Goal: Book appointment/travel/reservation

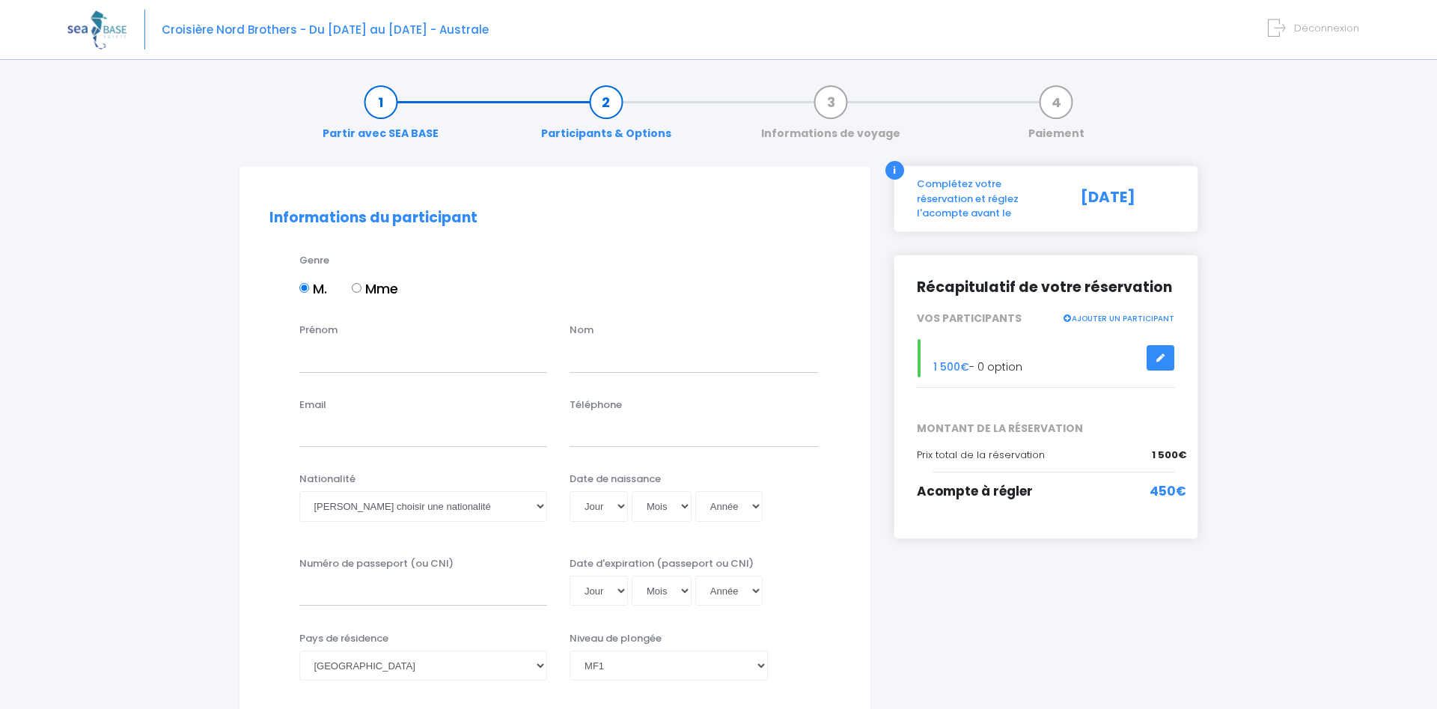
select select "MF1"
type input "[PERSON_NAME]"
type input "francois@arcalu.be"
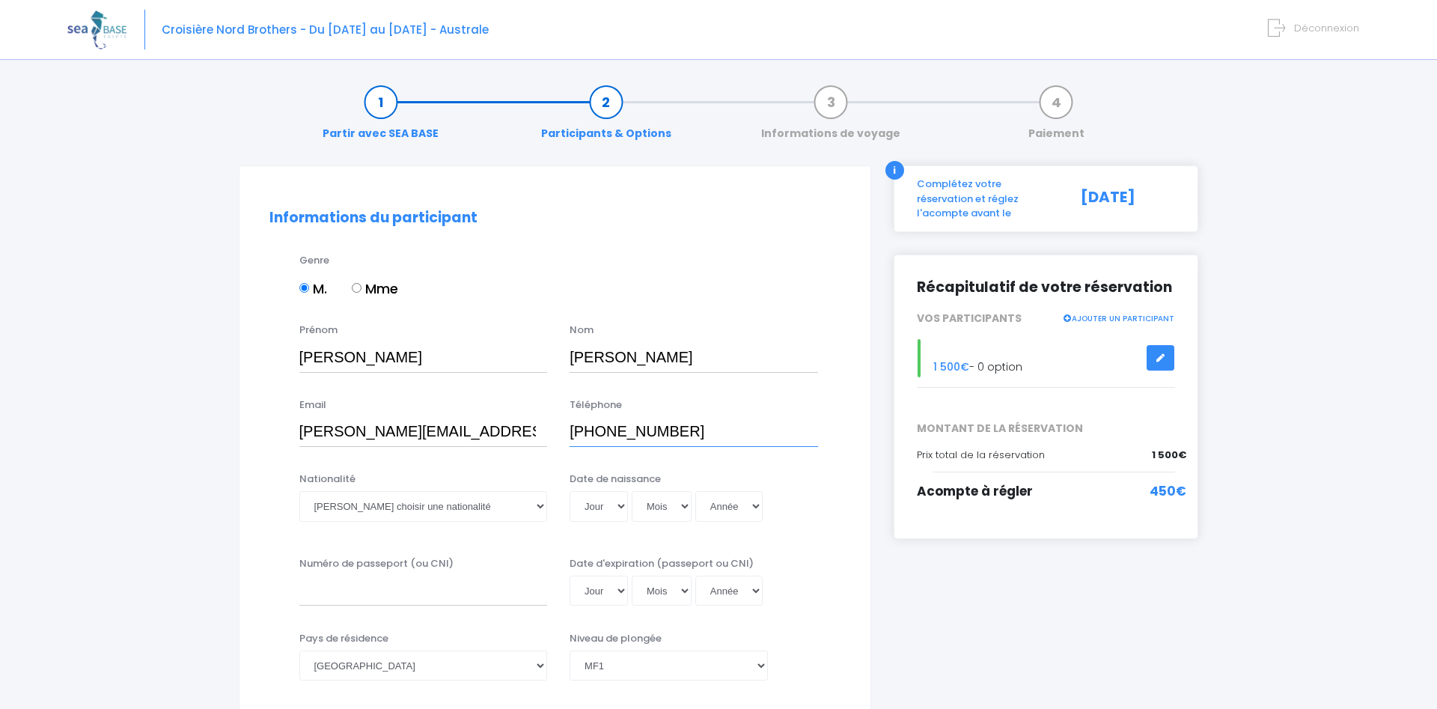
type input "+32472431534"
select select "Belge"
select select "26"
select select "12"
select select "1999"
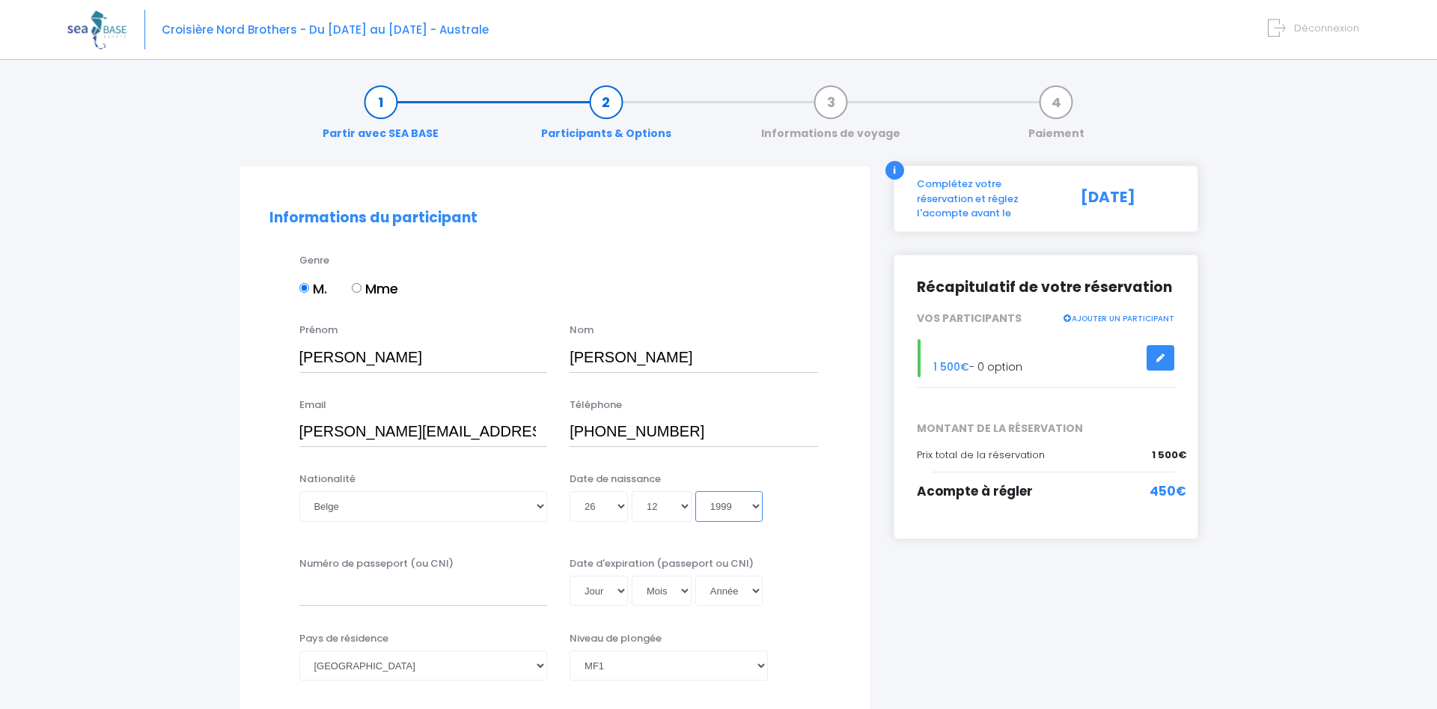
type input "1999-12-26"
select select "1989"
type input "1989-12-26"
select select "1988"
type input "1988-12-26"
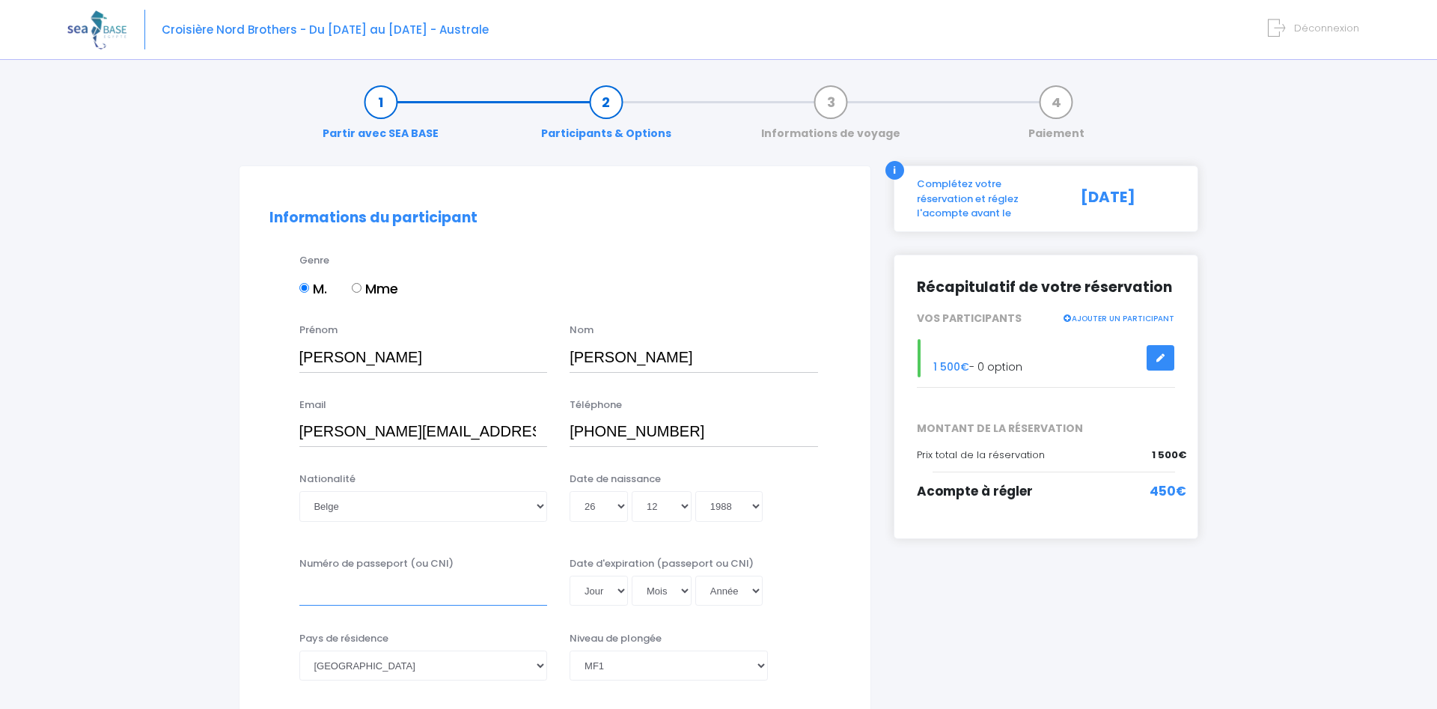
click at [343, 605] on input "Numéro de passeport (ou CNI)" at bounding box center [423, 590] width 248 height 30
type input "GB6068560"
click at [569, 575] on select "Jour 01 02 03 04 05 06 07 08 09 10 11 12 13 14 15 16 17 18 19 20 21 22 23 24 25…" at bounding box center [598, 590] width 58 height 30
click option "15" at bounding box center [0, 0] width 0 height 0
select select "15"
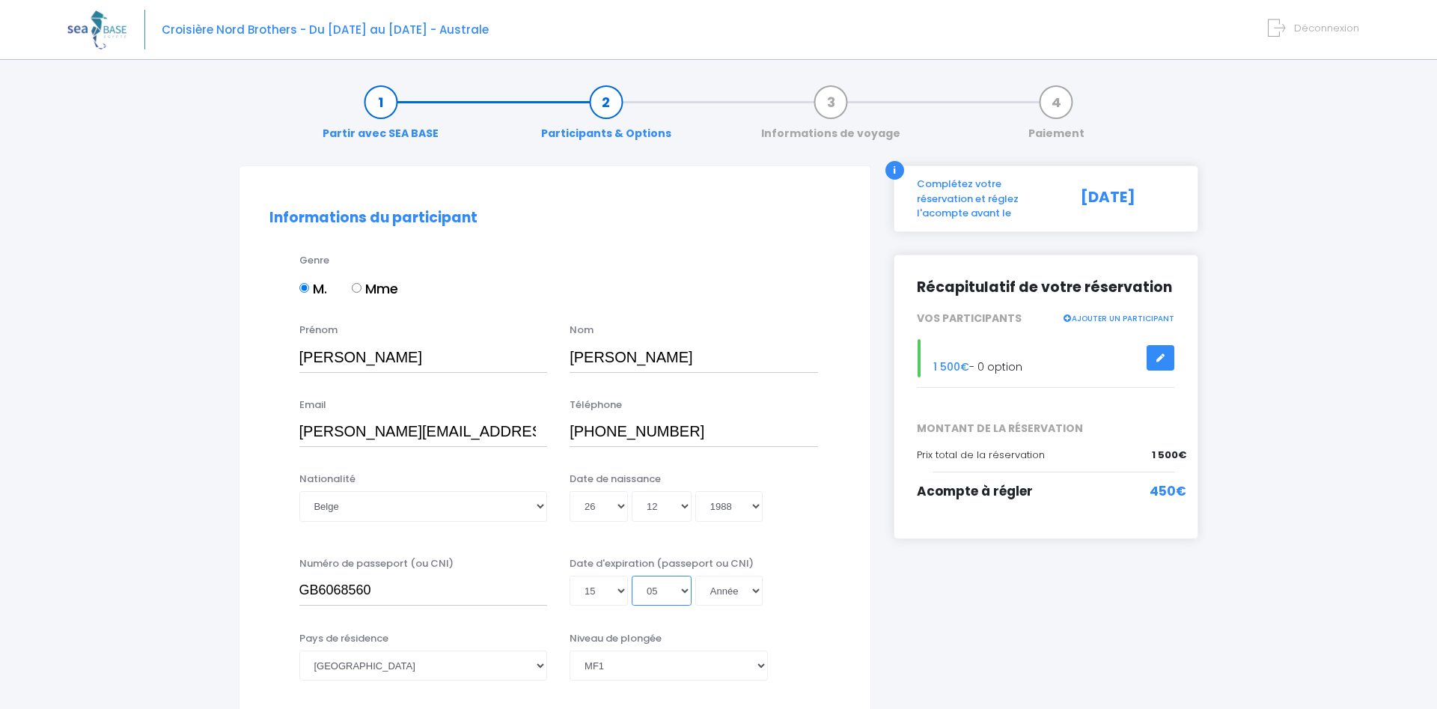
select select "06"
select select "2045"
type input "2045-06-15"
select select "2039"
type input "2039-06-15"
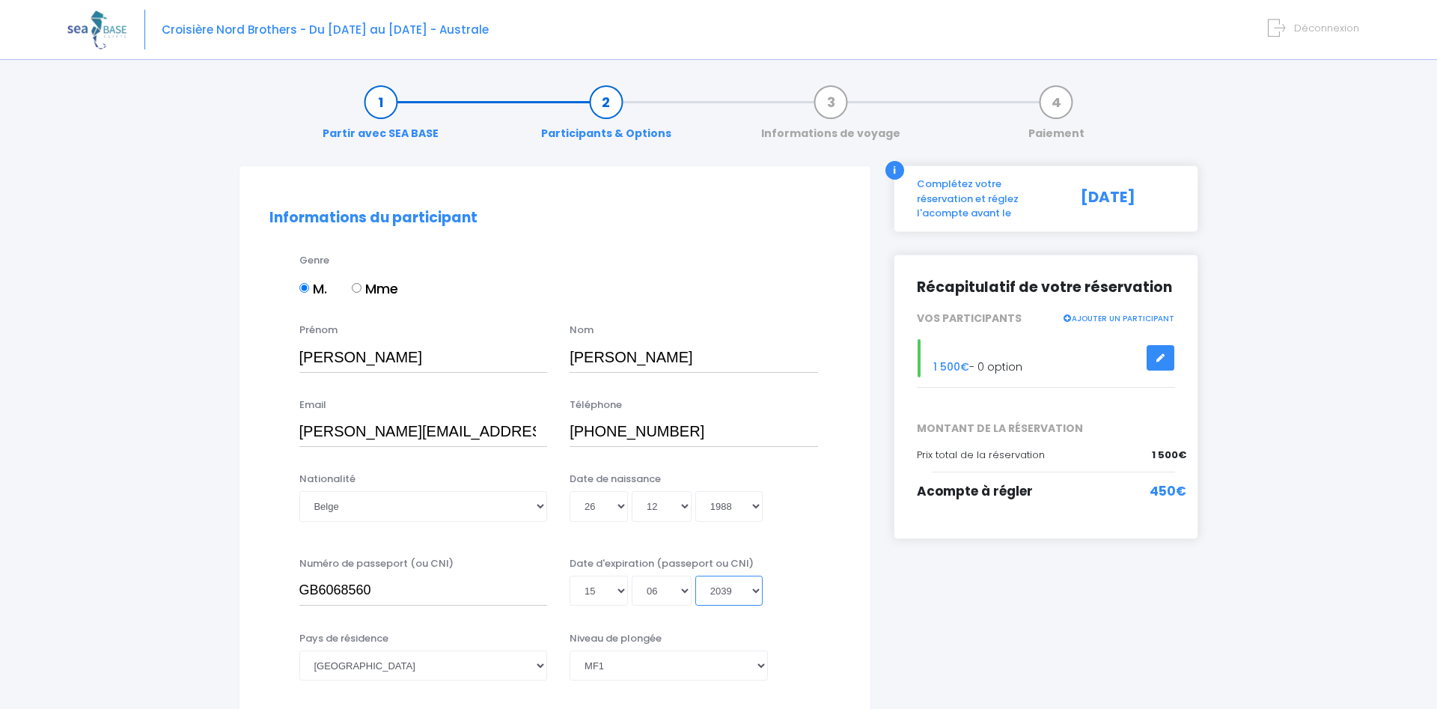
select select "2030"
type input "2030-06-15"
click at [299, 650] on select "Afghanistan Afrique du Sud Albanie Algérie Allemagne Andorre Angola Anguilla An…" at bounding box center [423, 665] width 248 height 30
select select "Belgique"
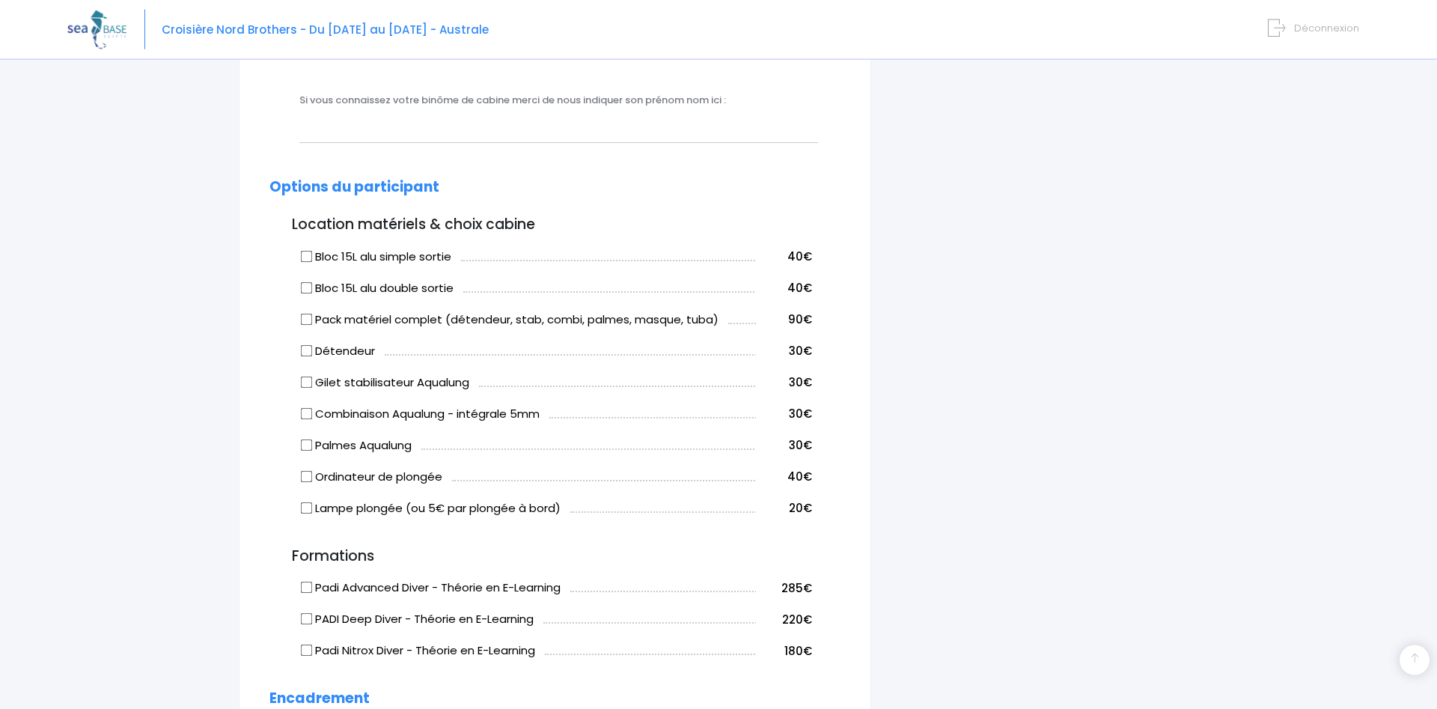
scroll to position [553, 0]
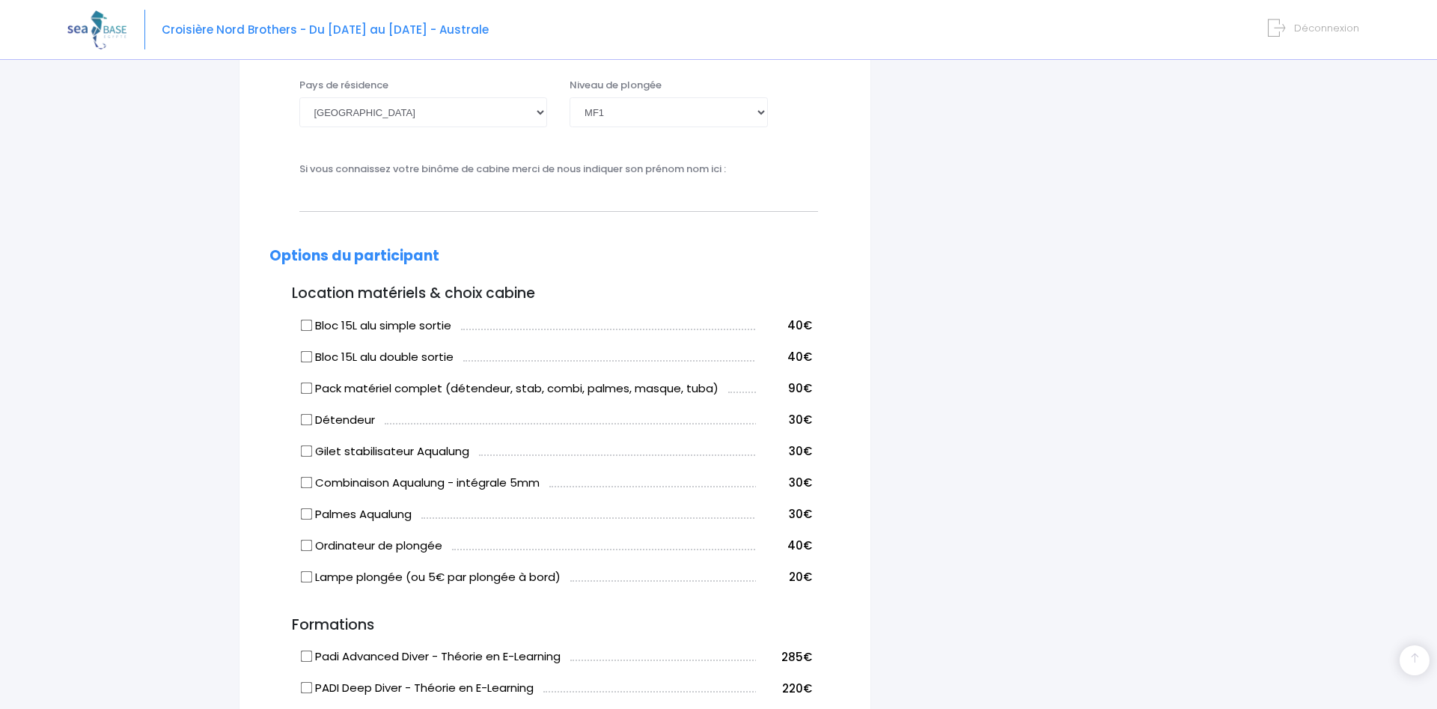
click at [308, 358] on input "Bloc 15L alu double sortie" at bounding box center [306, 356] width 12 height 12
checkbox input "true"
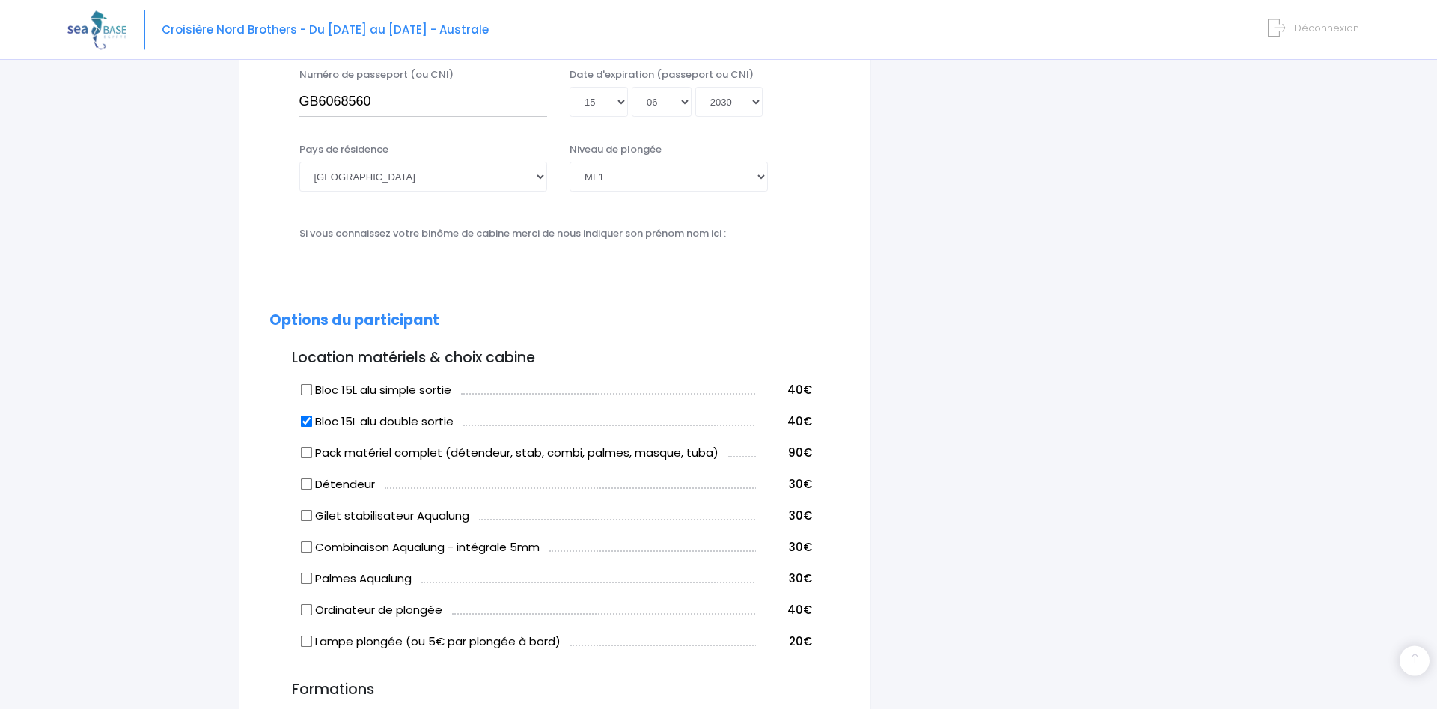
scroll to position [1393, 0]
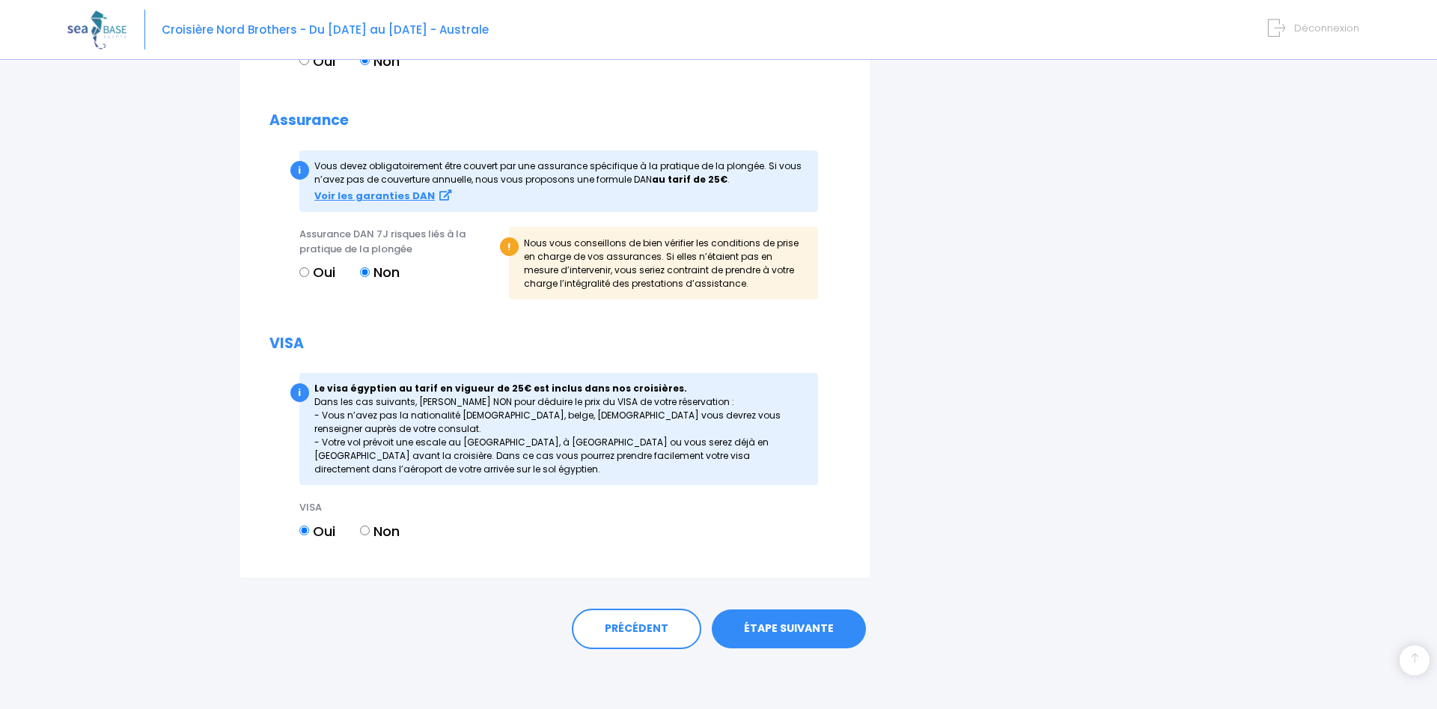
click at [767, 644] on link "ÉTAPE SUIVANTE" at bounding box center [789, 628] width 154 height 39
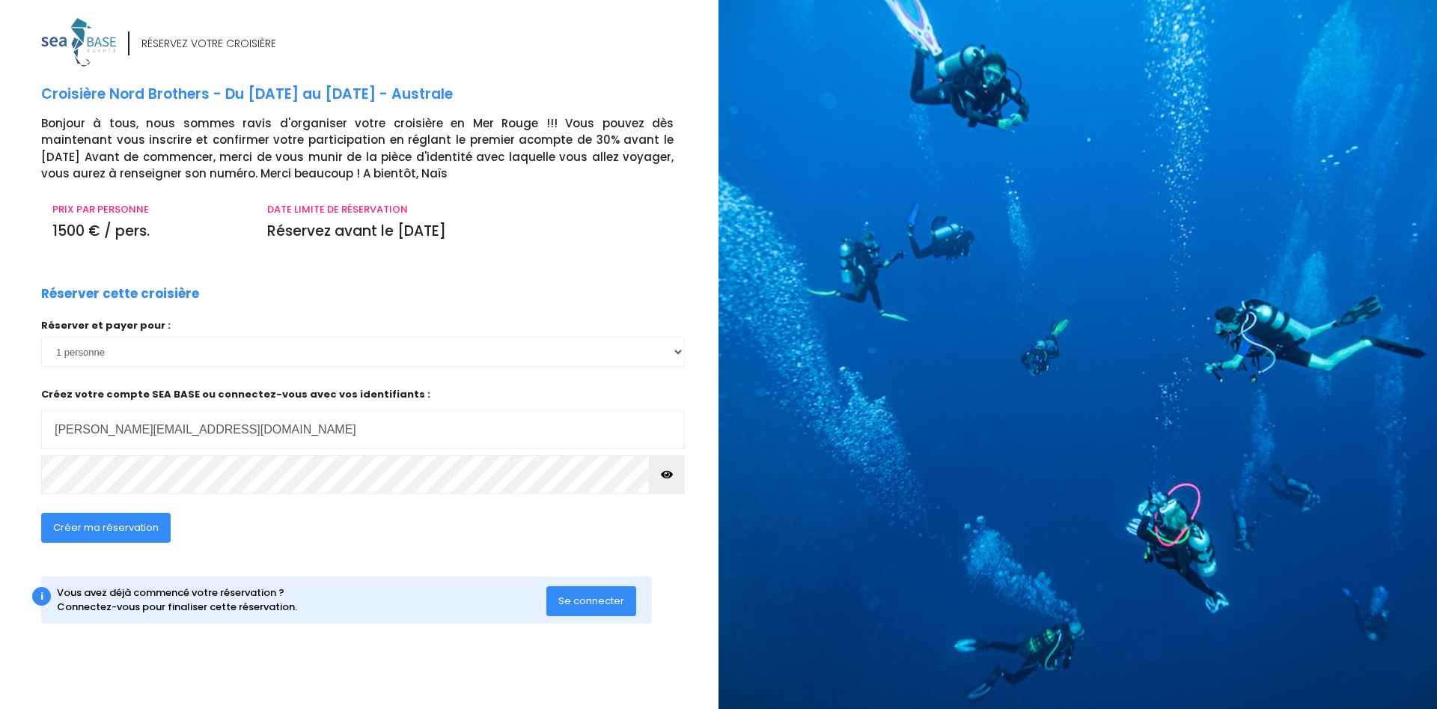
type input "[PERSON_NAME][EMAIL_ADDRESS][DOMAIN_NAME]"
click at [81, 537] on button "Créer ma réservation" at bounding box center [105, 528] width 129 height 30
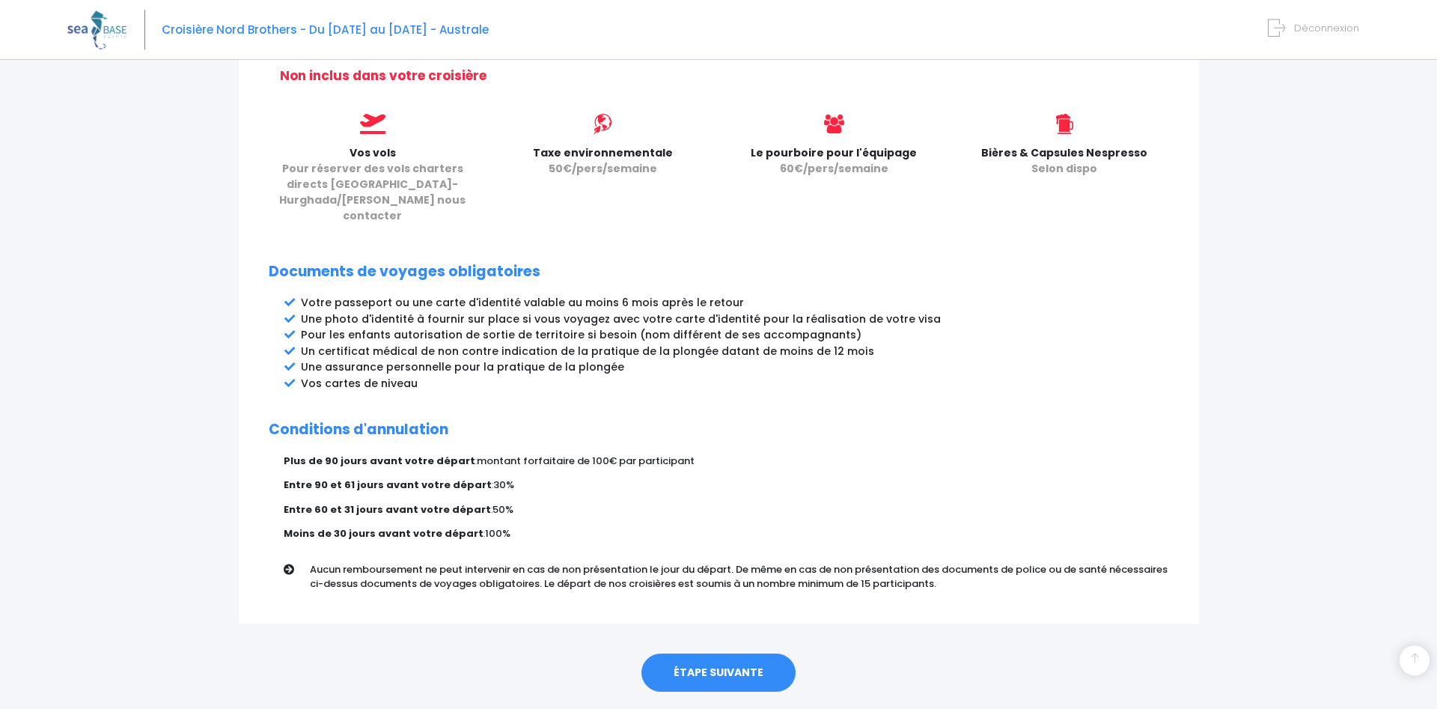
scroll to position [644, 0]
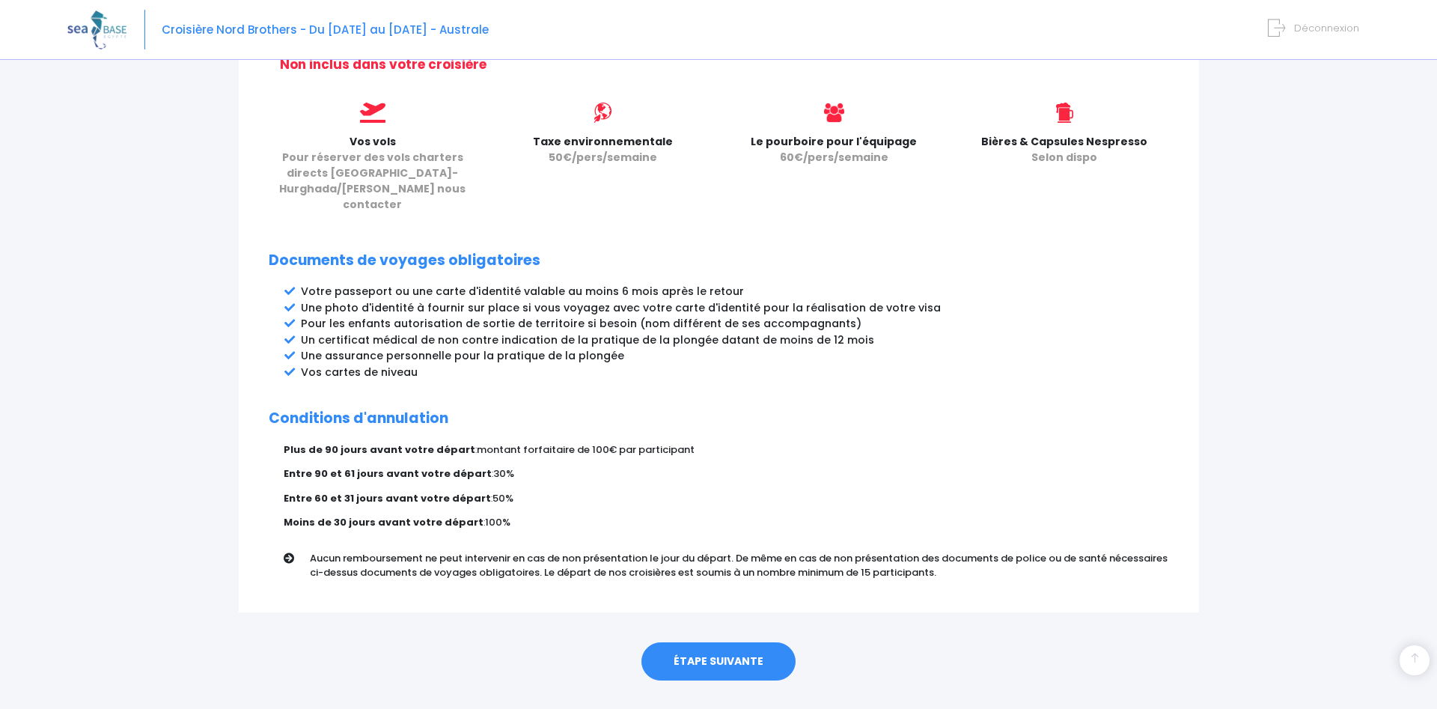
click at [690, 642] on link "ÉTAPE SUIVANTE" at bounding box center [718, 661] width 154 height 39
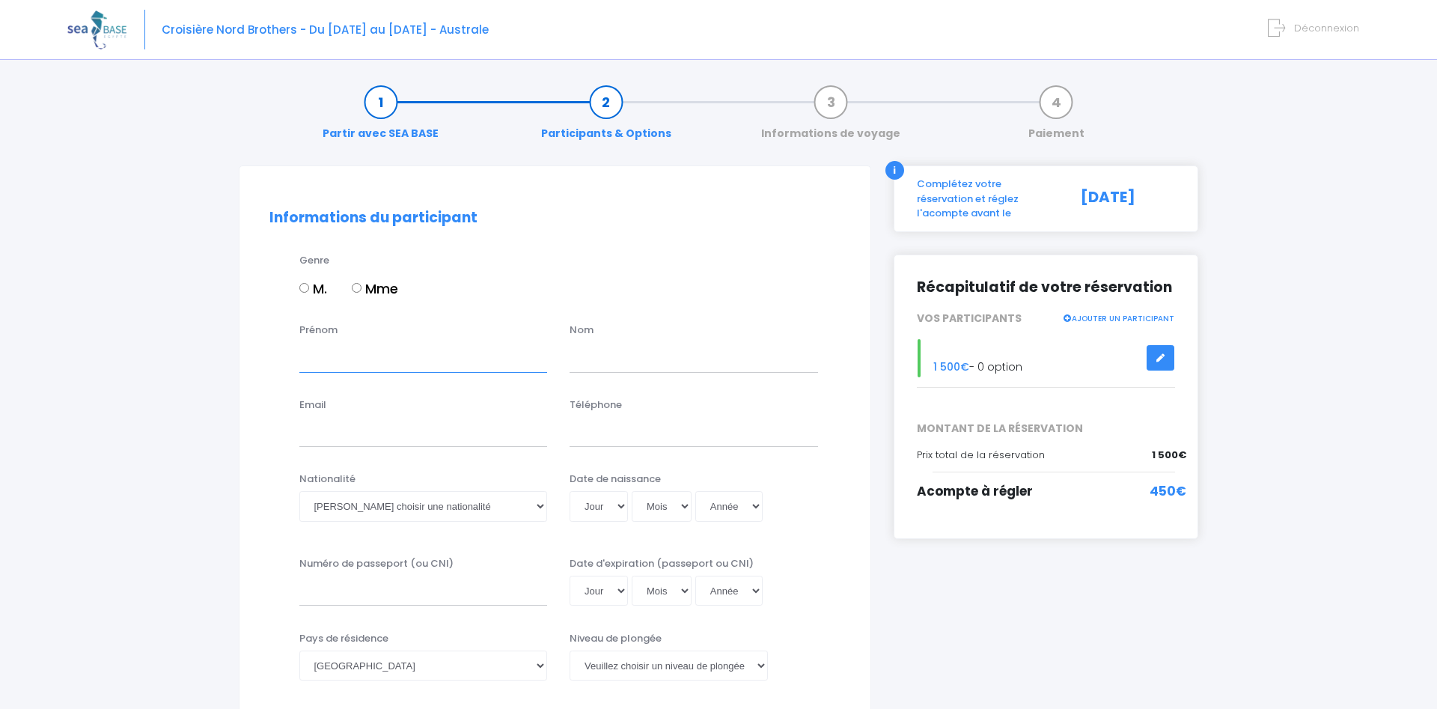
click at [326, 355] on input "Prénom" at bounding box center [423, 357] width 248 height 30
click at [309, 284] on input "M." at bounding box center [304, 288] width 10 height 10
radio input "true"
click at [327, 351] on input "Prénom" at bounding box center [423, 357] width 248 height 30
type input "François"
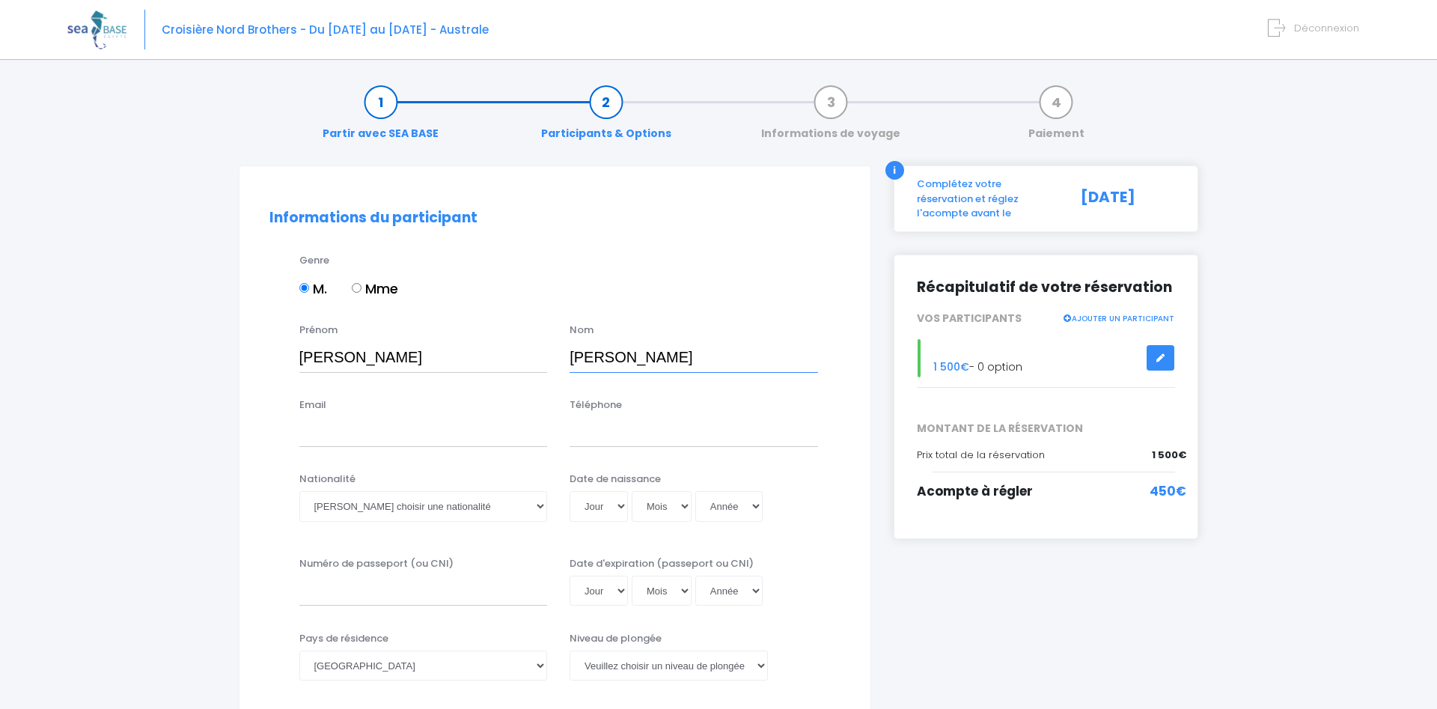
type input "Valentin"
type input "francois@arcalu.be"
type input "[PHONE_NUMBER]"
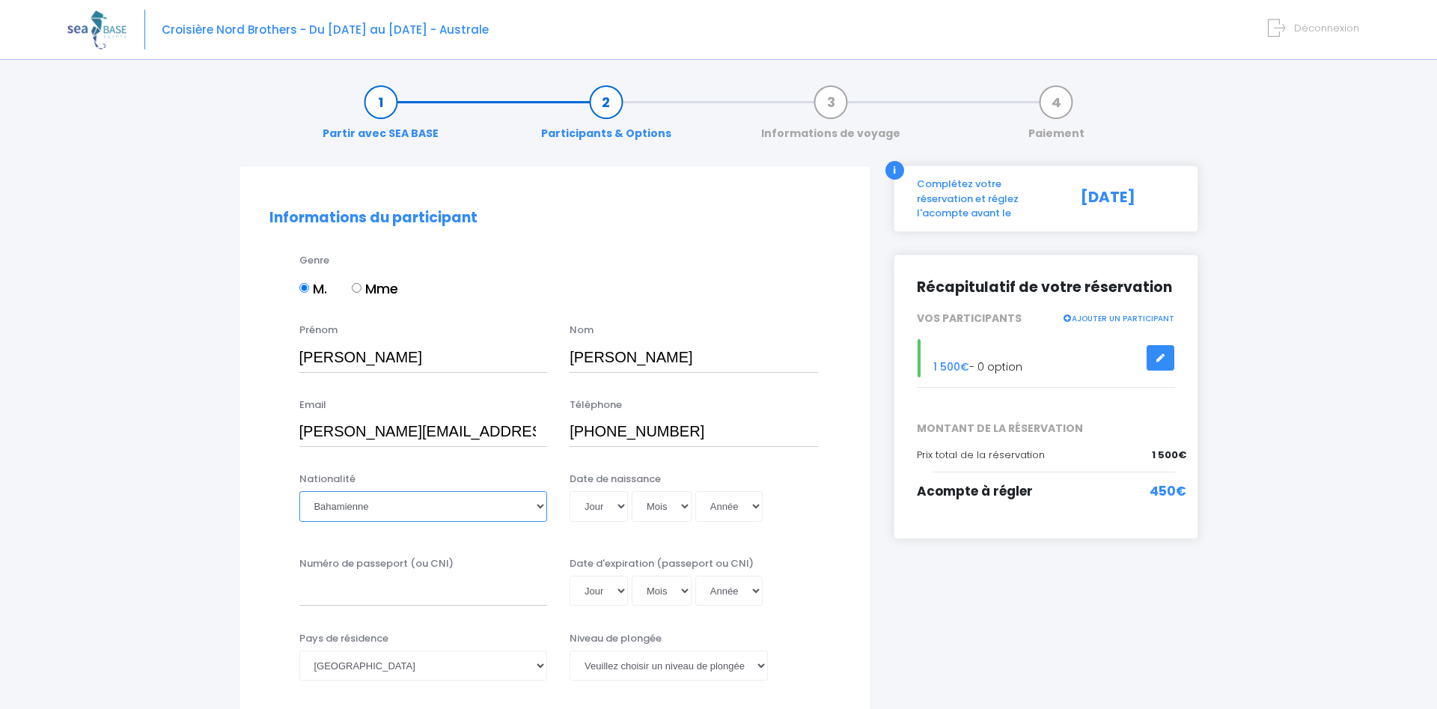
select select "Belge"
select select "26"
select select "12"
select select "1999"
type input "[DATE]"
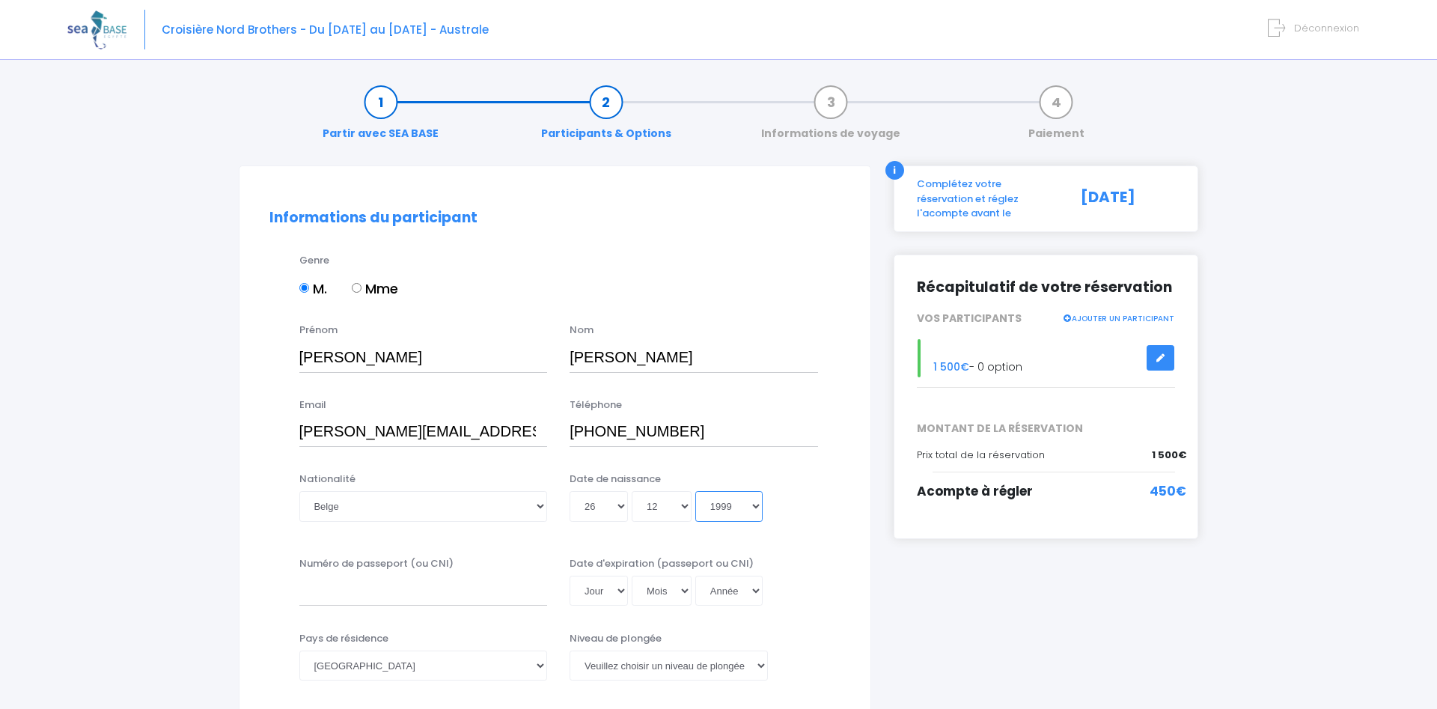
select select "1989"
type input "[DATE]"
select select "1988"
type input "[DATE]"
type input "GB6068560"
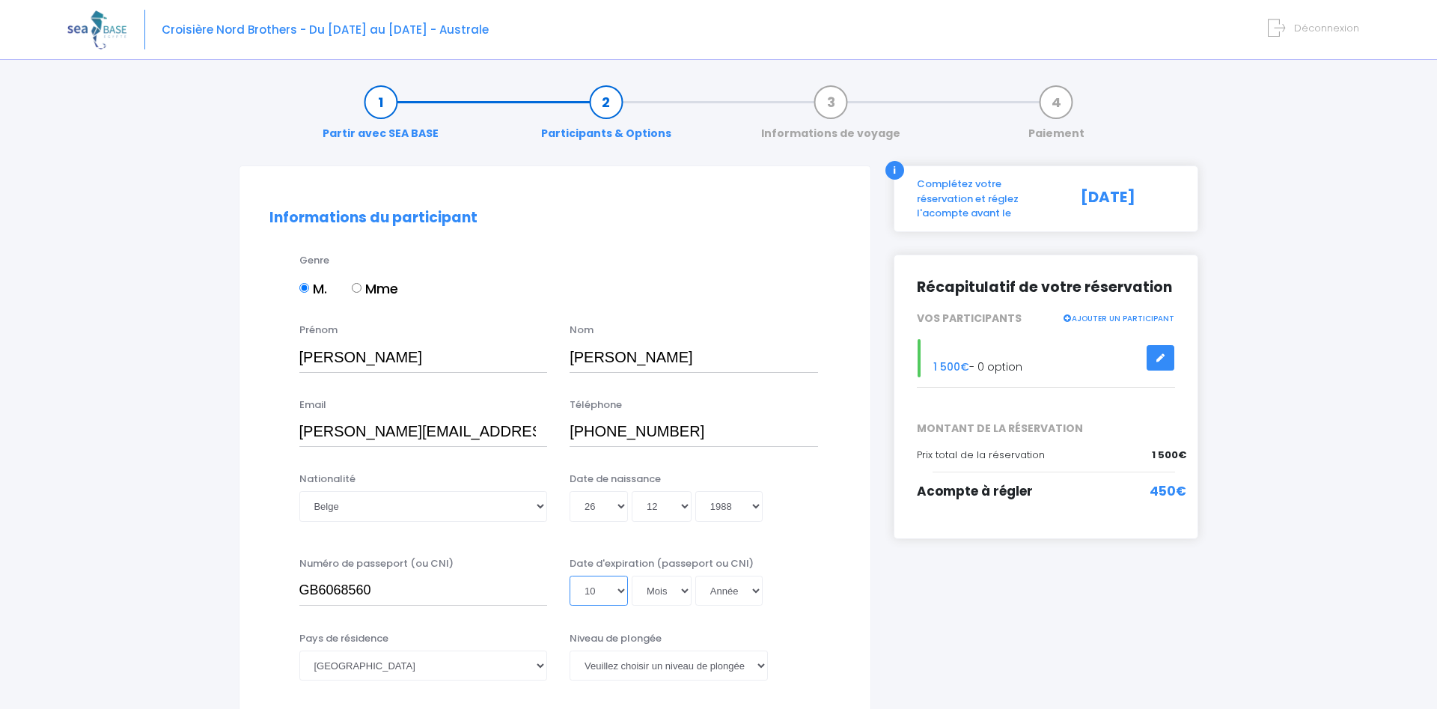
select select "15"
select select "06"
select select "2045"
type input "2045-06-15"
select select "2039"
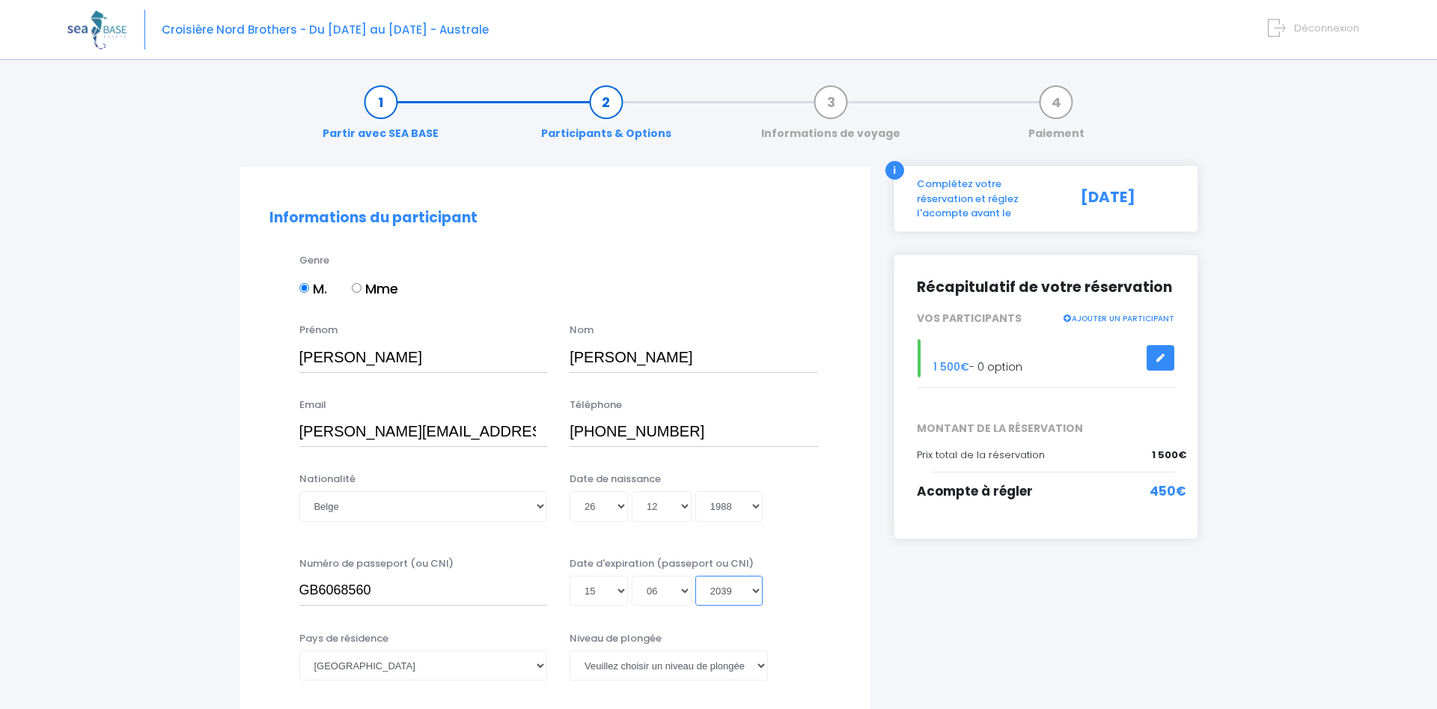
type input "2039-06-15"
select select "2030"
type input "2030-06-15"
select select "Belgique"
select select "MF1"
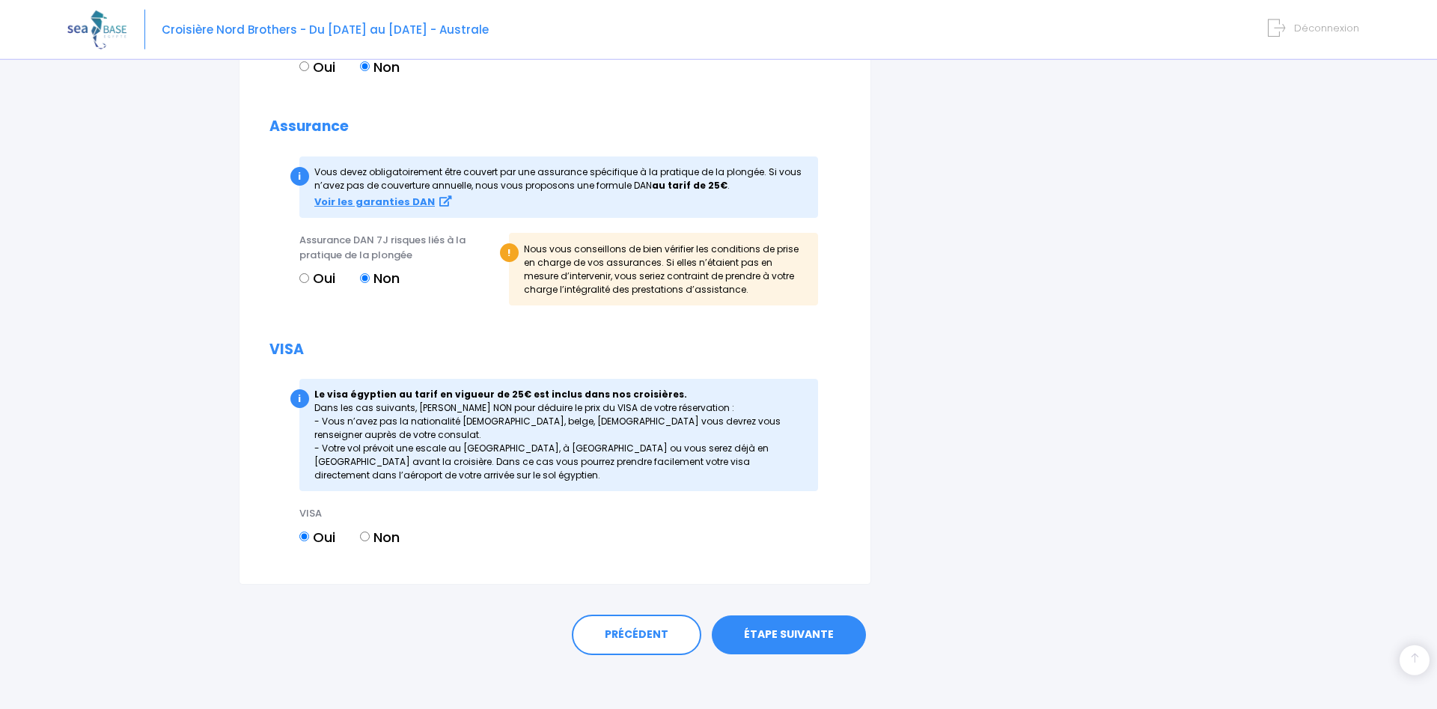
scroll to position [1387, 0]
click at [763, 631] on link "ÉTAPE SUIVANTE" at bounding box center [789, 633] width 154 height 39
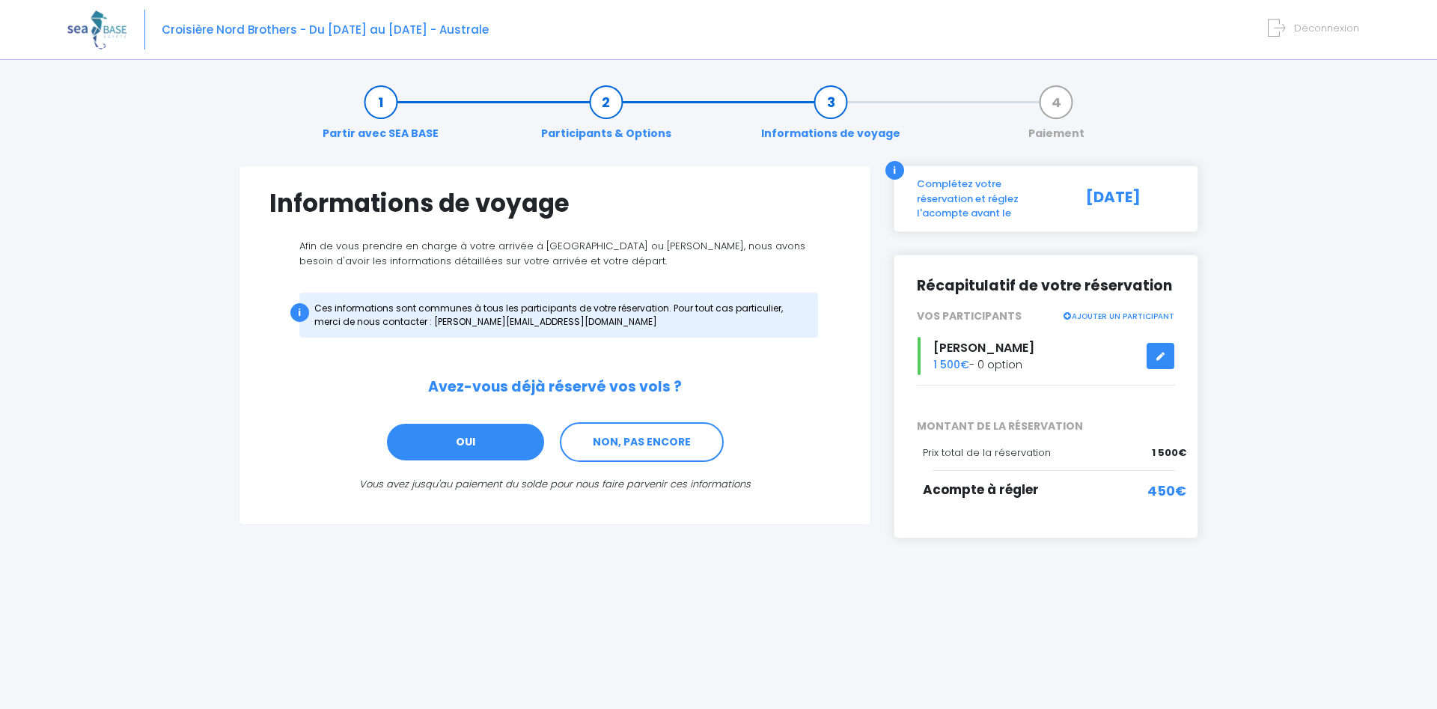
drag, startPoint x: 650, startPoint y: 441, endPoint x: 519, endPoint y: 452, distance: 131.4
click at [649, 441] on link "NON, PAS ENCORE" at bounding box center [642, 442] width 164 height 40
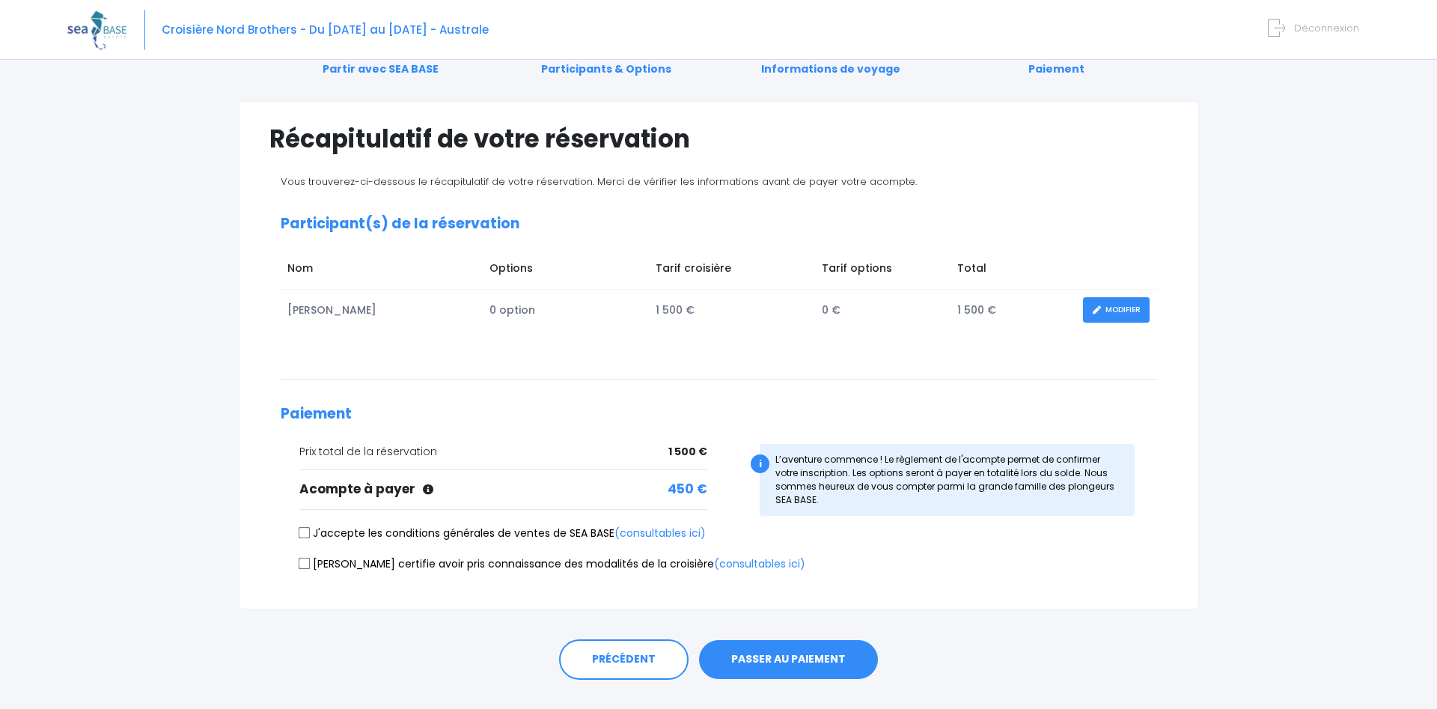
scroll to position [96, 0]
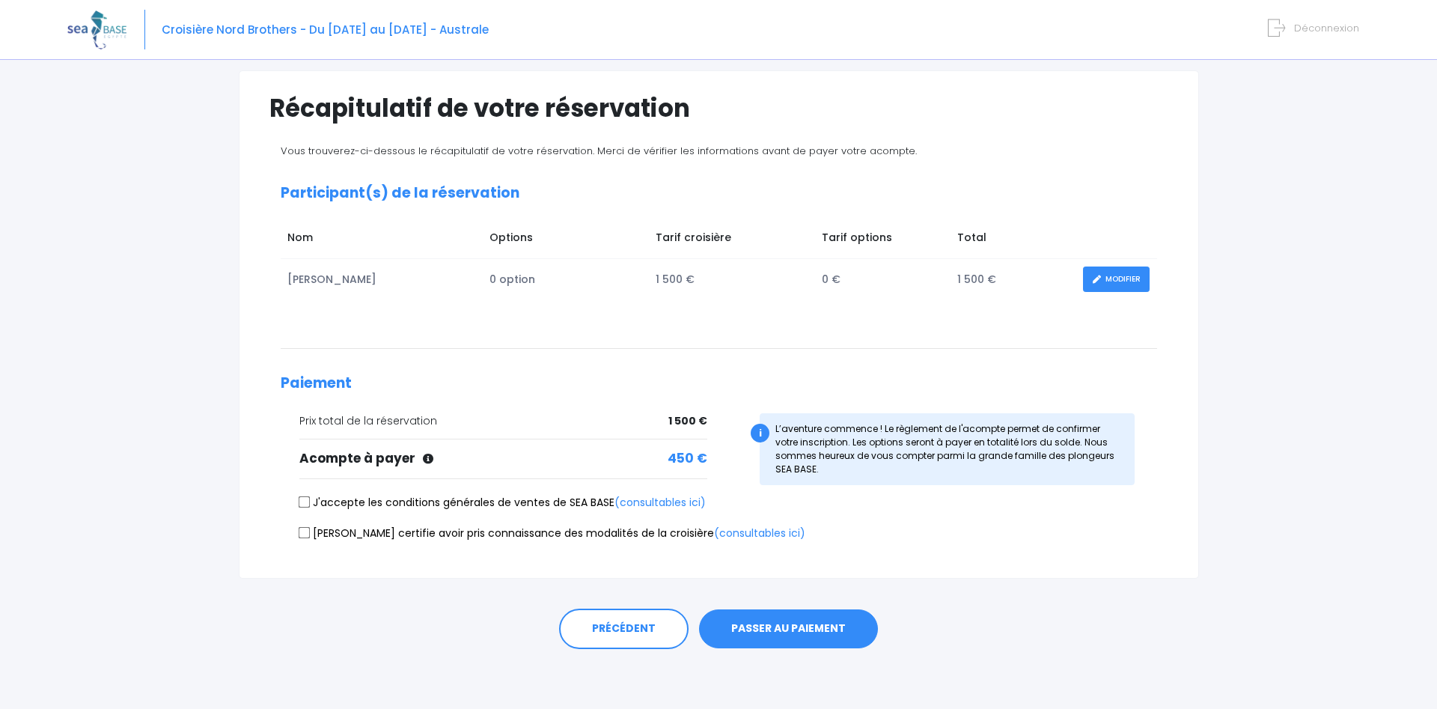
drag, startPoint x: 310, startPoint y: 506, endPoint x: 301, endPoint y: 528, distance: 23.5
click at [311, 507] on label "J'accepte les conditions générales de ventes de SEA BASE (consultables ici)" at bounding box center [502, 503] width 406 height 16
click at [310, 507] on input "J'accepte les conditions générales de ventes de SEA BASE (consultables ici)" at bounding box center [304, 502] width 12 height 12
checkbox input "true"
click at [302, 537] on input "Je certifie avoir pris connaissance des modalités de la croisière (consultables…" at bounding box center [304, 532] width 12 height 12
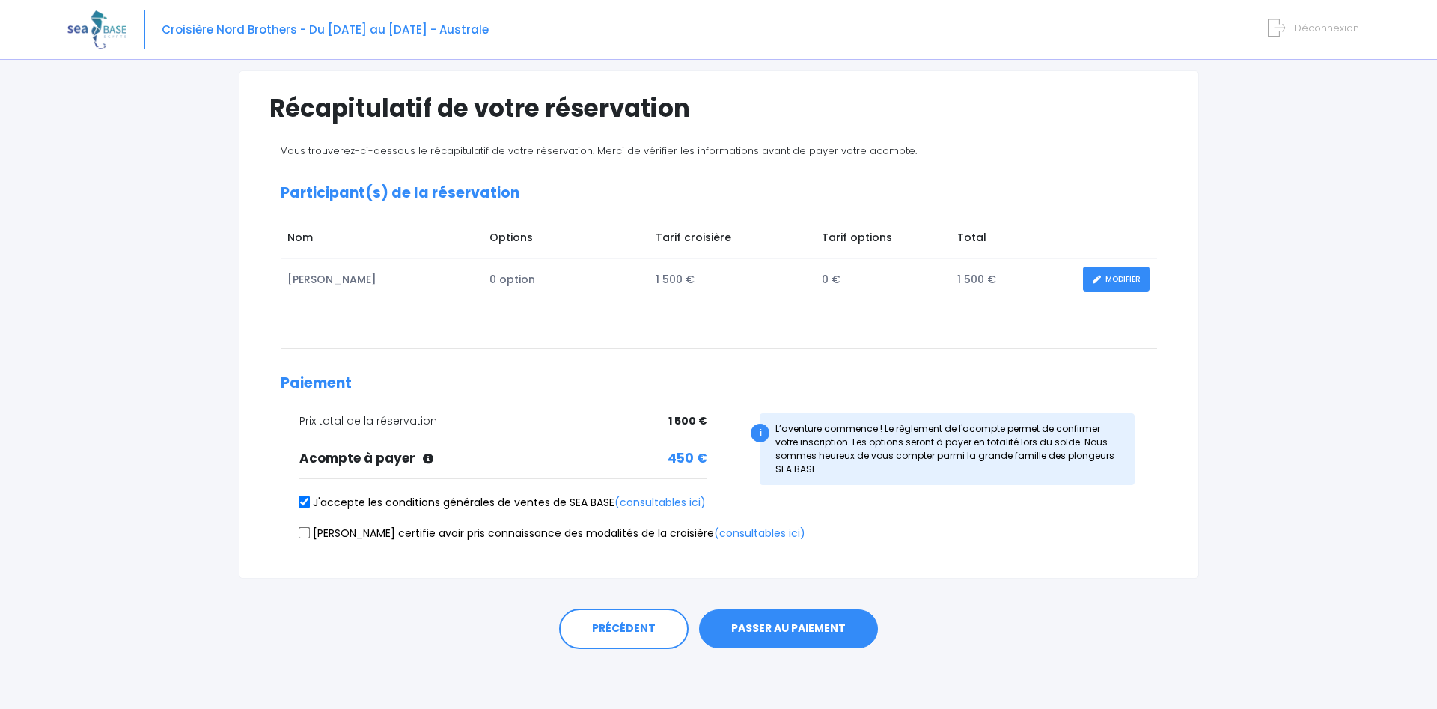
checkbox input "true"
click at [863, 629] on button "PASSER AU PAIEMENT" at bounding box center [788, 628] width 179 height 39
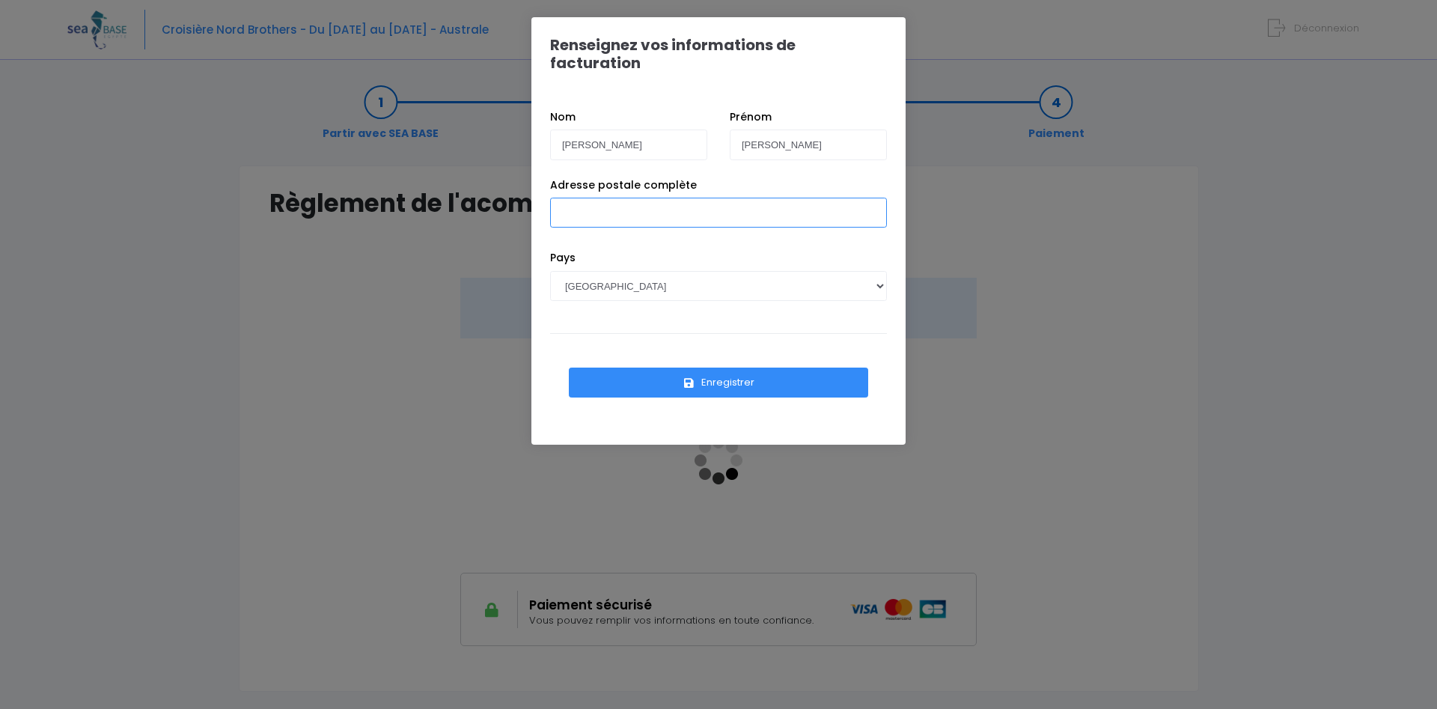
click at [589, 198] on input "Adresse postale complète" at bounding box center [718, 213] width 337 height 30
click at [550, 271] on select "[GEOGRAPHIC_DATA] [GEOGRAPHIC_DATA], [GEOGRAPHIC_DATA] [GEOGRAPHIC_DATA] [GEOGR…" at bounding box center [718, 286] width 337 height 30
select select "BE"
click at [665, 210] on input "Adresse postale complète" at bounding box center [718, 213] width 337 height 30
type input "Parc artisanal de [GEOGRAPHIC_DATA], 7 - 6640 [GEOGRAPHIC_DATA]"
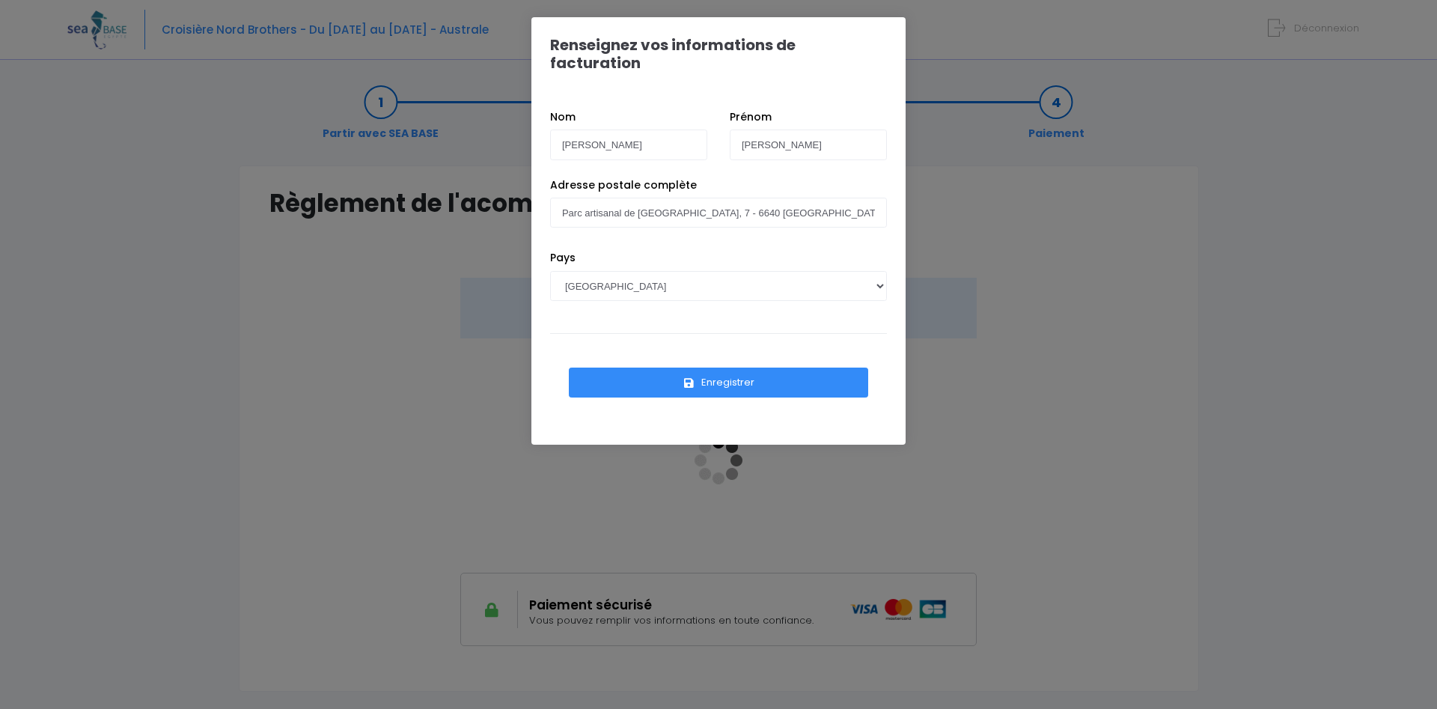
click at [604, 250] on div "Pays [GEOGRAPHIC_DATA] [GEOGRAPHIC_DATA], [GEOGRAPHIC_DATA] [GEOGRAPHIC_DATA] […" at bounding box center [718, 286] width 359 height 73
drag, startPoint x: 667, startPoint y: 52, endPoint x: 1072, endPoint y: 141, distance: 415.2
click at [1085, 145] on div "Renseignez vos informations de facturation Nom [PERSON_NAME] [PERSON_NAME] [GEO…" at bounding box center [718, 354] width 1437 height 709
click at [273, 424] on div "Renseignez vos informations de facturation Nom [PERSON_NAME] [PERSON_NAME] [GEO…" at bounding box center [718, 354] width 1437 height 709
drag, startPoint x: 720, startPoint y: 357, endPoint x: 480, endPoint y: 370, distance: 239.8
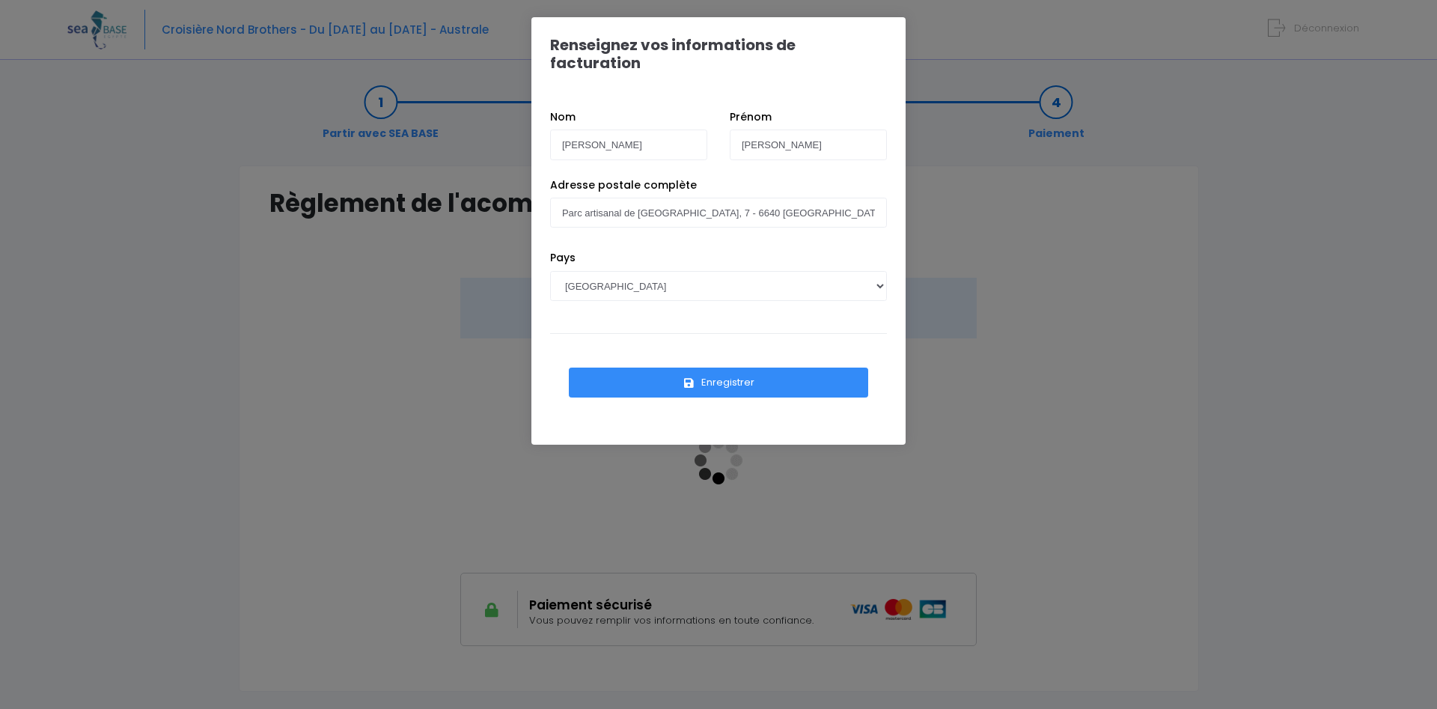
click at [719, 367] on button "Enregistrer" at bounding box center [718, 382] width 299 height 30
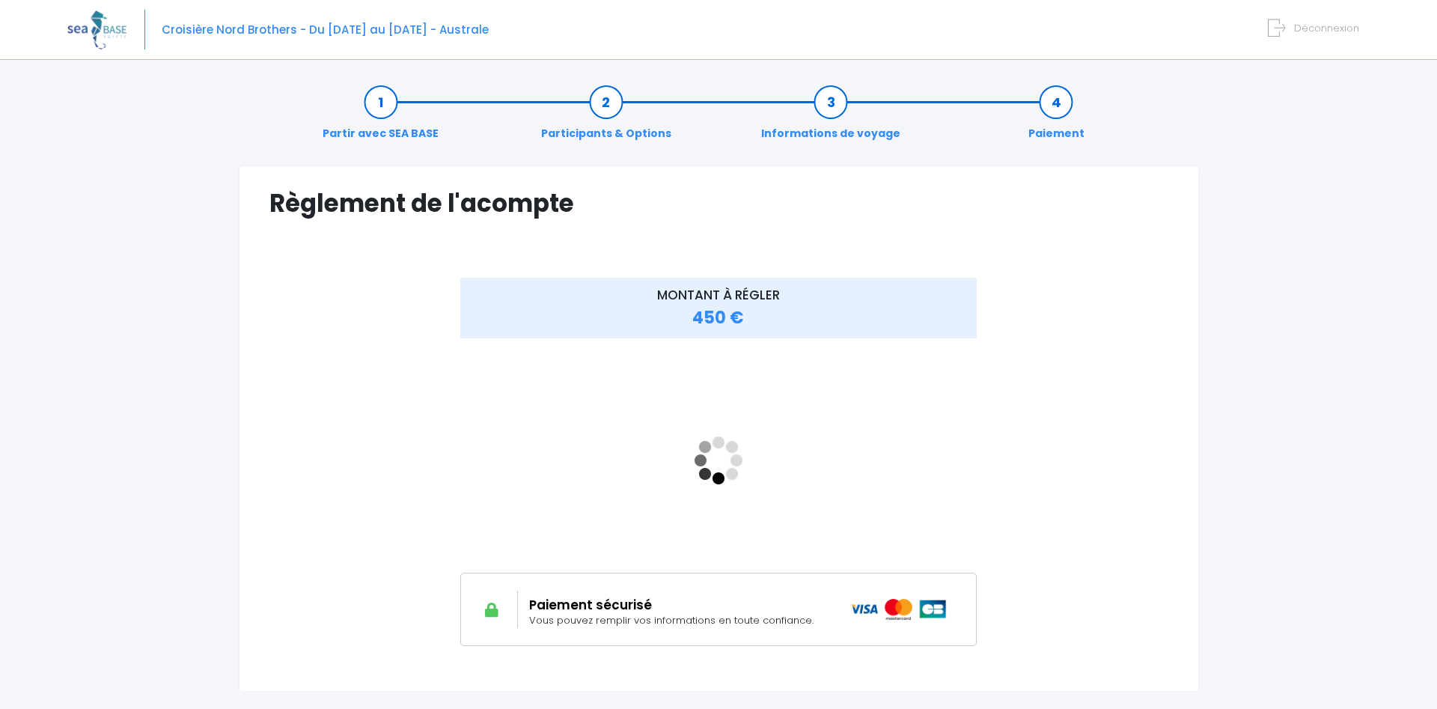
click at [1169, 578] on div "Règlement de l'acompte Vérifiez vos informations de facturation Nom Valentin Pr…" at bounding box center [719, 427] width 960 height 525
